Goal: Task Accomplishment & Management: Manage account settings

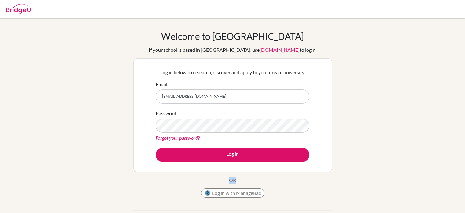
click at [429, 197] on div "Welcome to [GEOGRAPHIC_DATA] If your school is based in [GEOGRAPHIC_DATA], use …" at bounding box center [232, 131] width 465 height 200
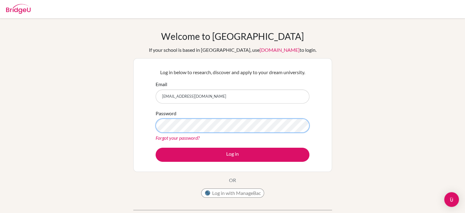
click at [156, 147] on button "Log in" at bounding box center [233, 154] width 154 height 14
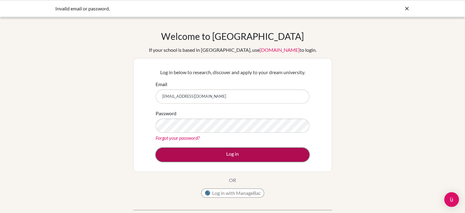
click at [242, 154] on button "Log in" at bounding box center [233, 154] width 154 height 14
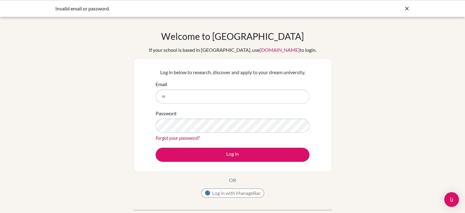
type input "mariz.domingo@nis.com.ph"
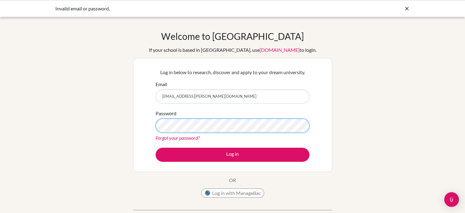
click at [156, 147] on button "Log in" at bounding box center [233, 154] width 154 height 14
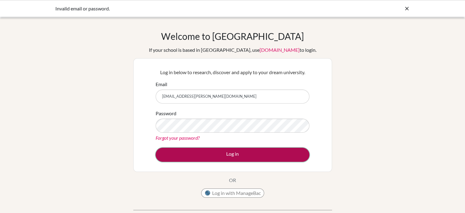
click at [203, 157] on button "Log in" at bounding box center [233, 154] width 154 height 14
